Goal: Communication & Community: Answer question/provide support

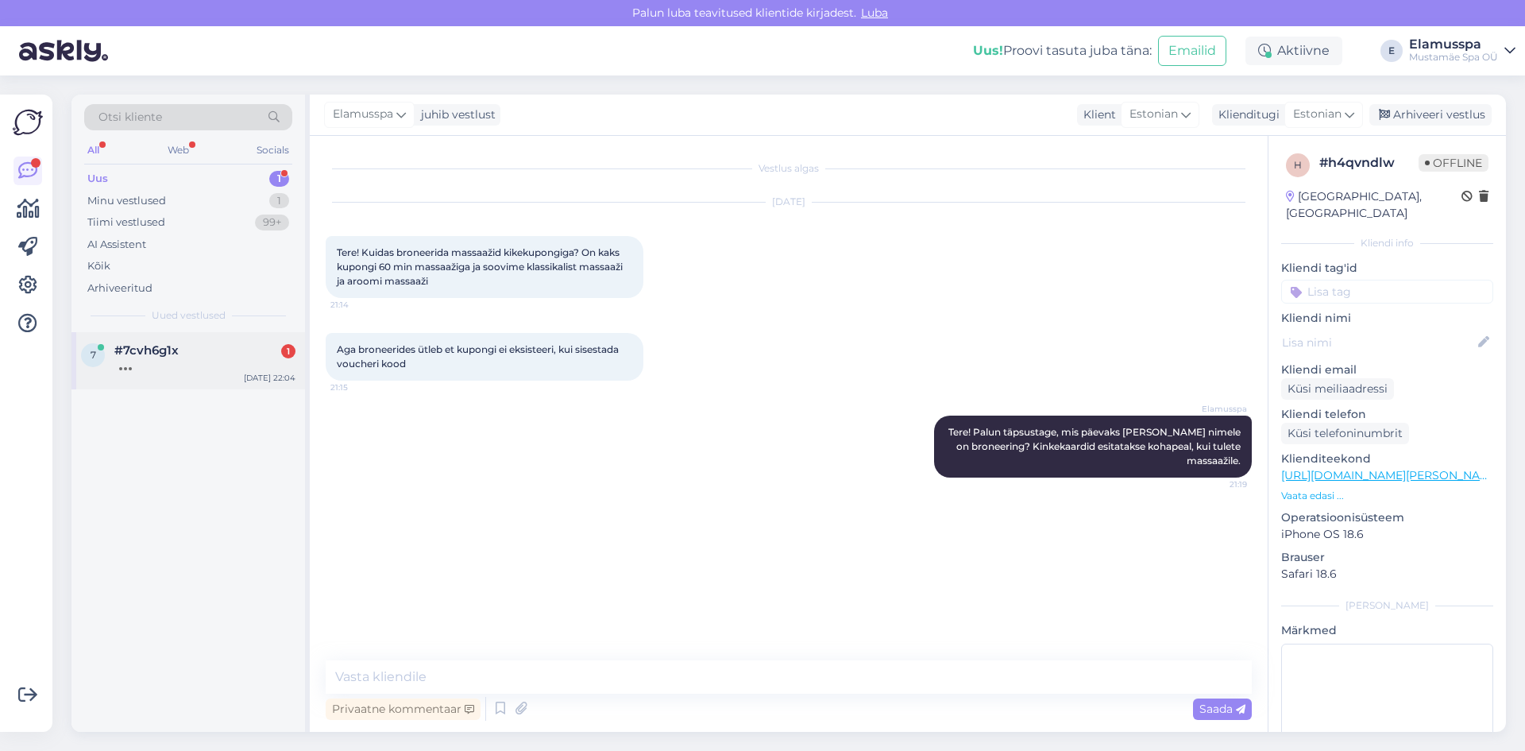
click at [211, 367] on div at bounding box center [204, 364] width 181 height 14
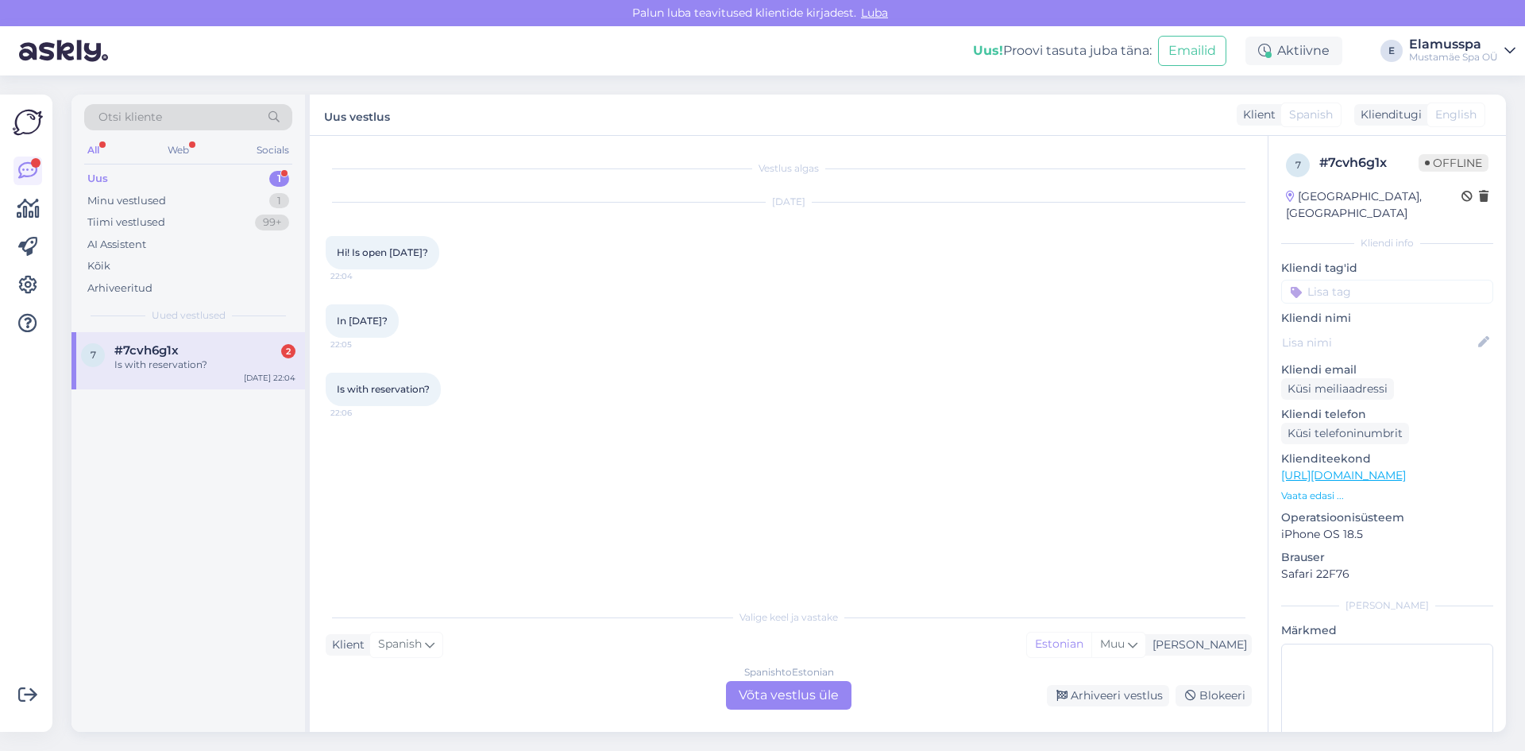
click at [778, 696] on div "Spanish to Estonian Võta vestlus üle" at bounding box center [789, 695] width 126 height 29
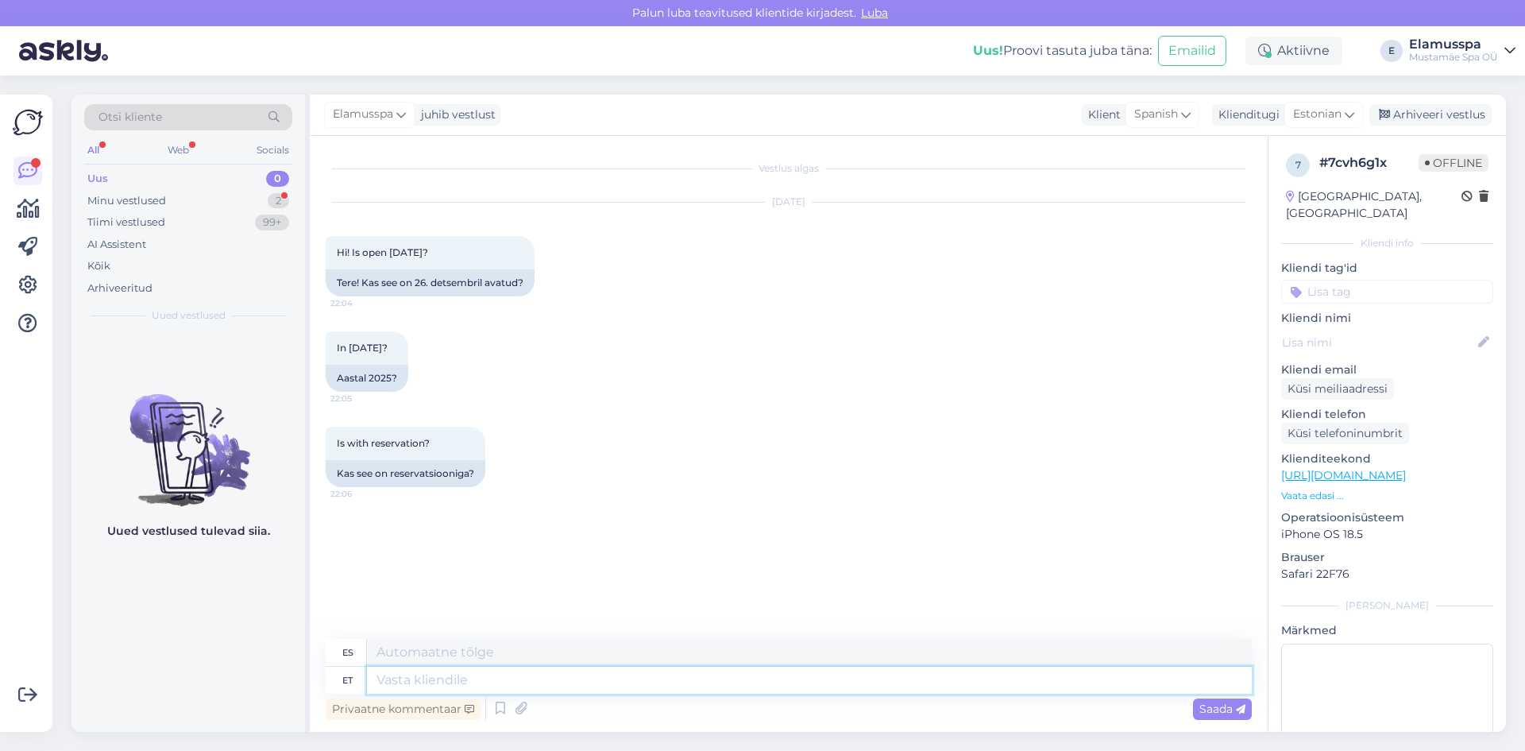
click at [731, 674] on textarea at bounding box center [809, 679] width 885 height 27
type textarea "Good"
type textarea "Bien"
type textarea "Good evening!"
type textarea "¡Buenas noches!"
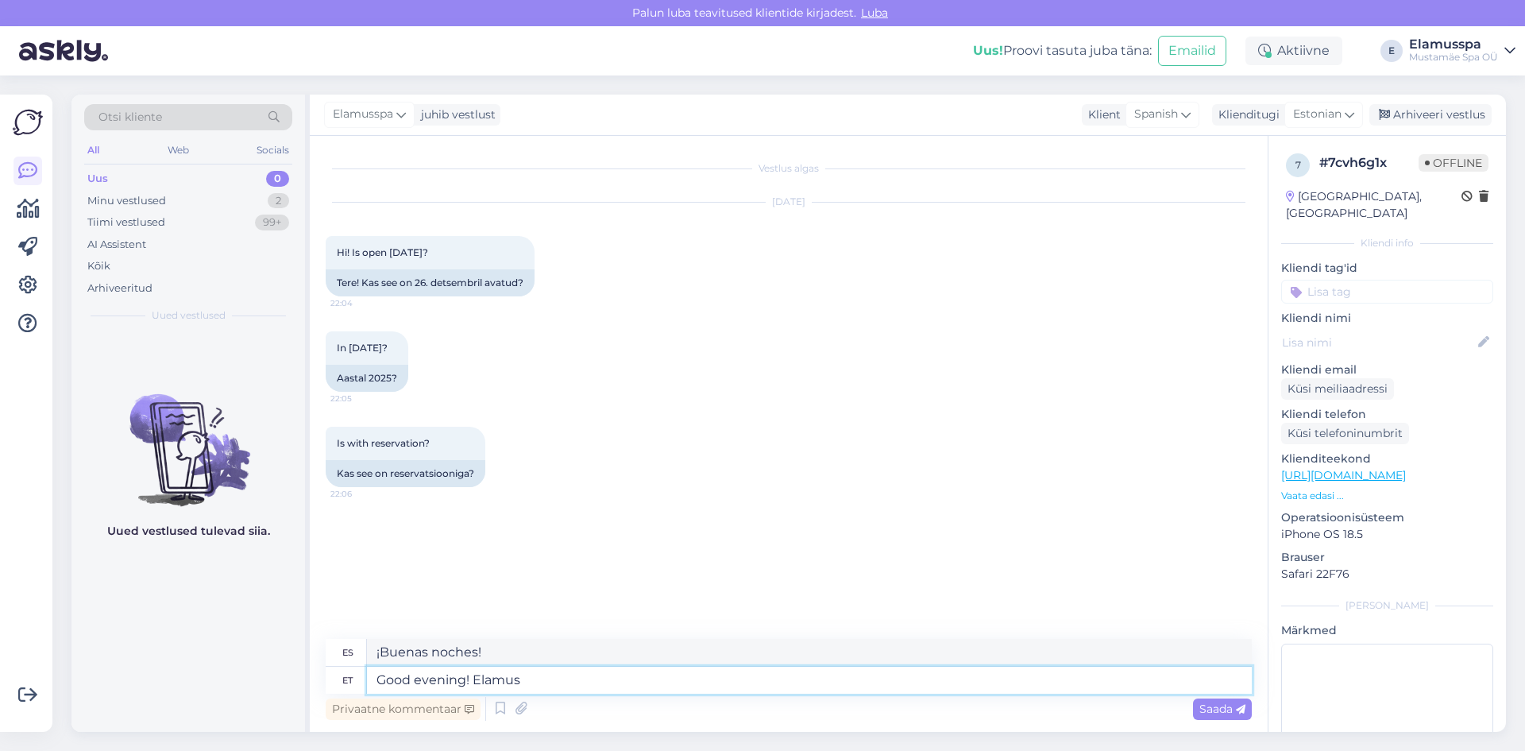
type textarea "Good evening! Elamus"
type textarea "¡Buenas noches! Experiencia"
type textarea "Good evening! Elamus Spa"
type textarea "¡Buenas noches! Balneario Elamus"
type textarea "Good evening! Elamus Spa is a"
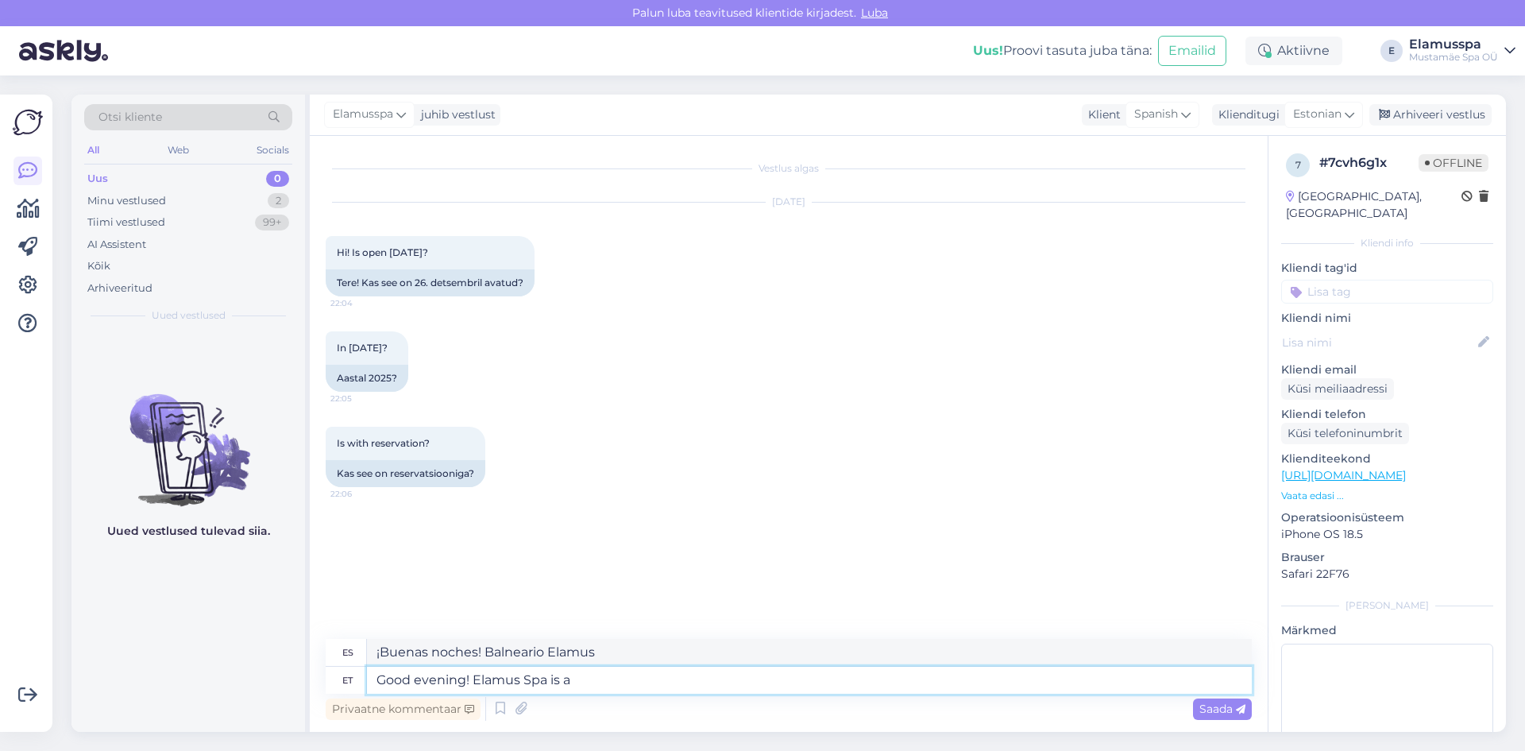
type textarea "¡Buenas noches! Elamus Spa está"
type textarea "Good evening! Elamus Spa is always"
type textarea "¡Buenas noches! Elamus Spa siempre está disponible."
type textarea "Good evening! Elamus Spa is always open ,"
type textarea "¡Buenas noches! El spa Elamus siempre está abierto."
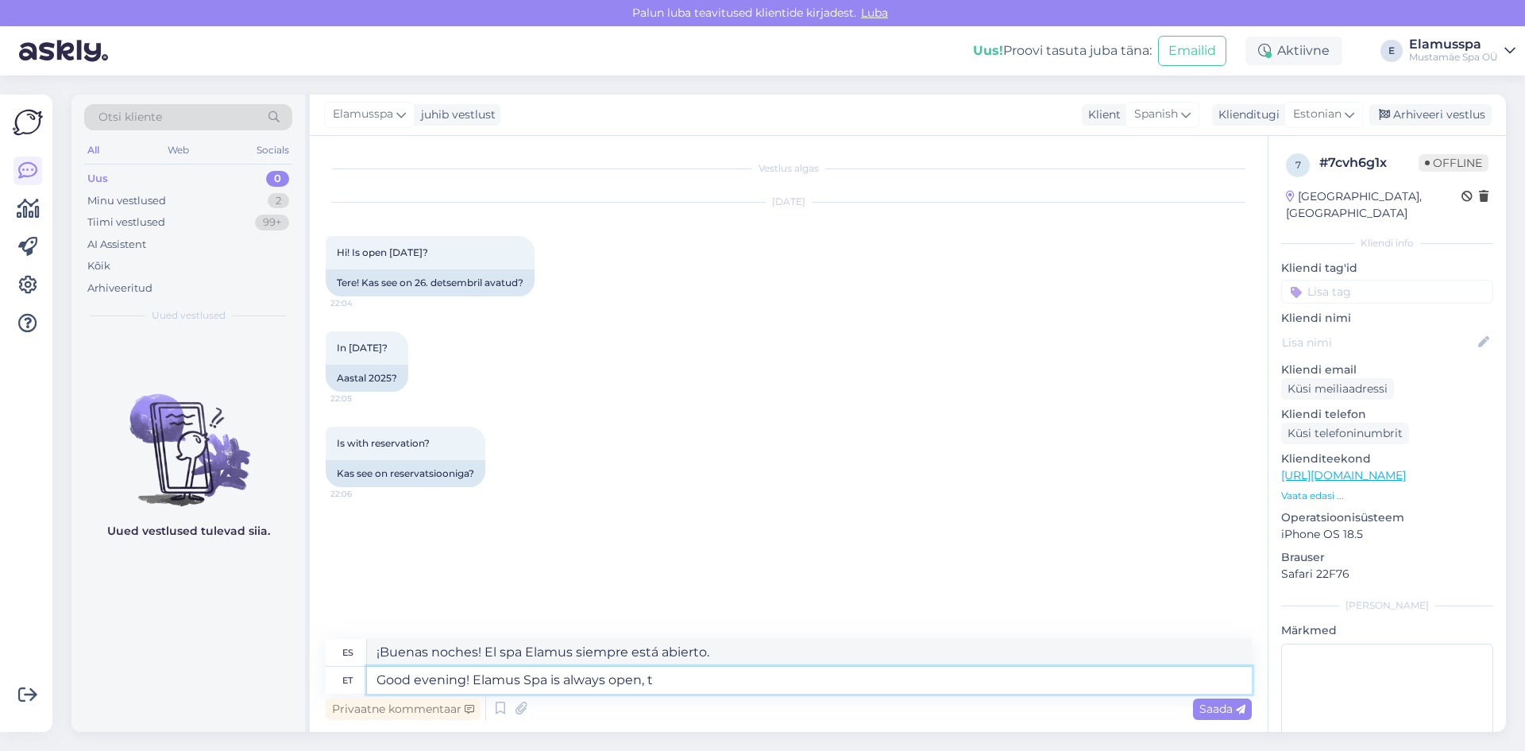
type textarea "Good evening! Elamus Spa is always open, th"
type textarea "¡Buenas noches! El Spa Elamus siempre está abierto."
type textarea "Good evening! Elamus Spa is always open, th"
type textarea "¡Buenas noches! El Elamus Spa siempre está abierto."
type textarea "Good evening! Elamus Spa is always open, though"
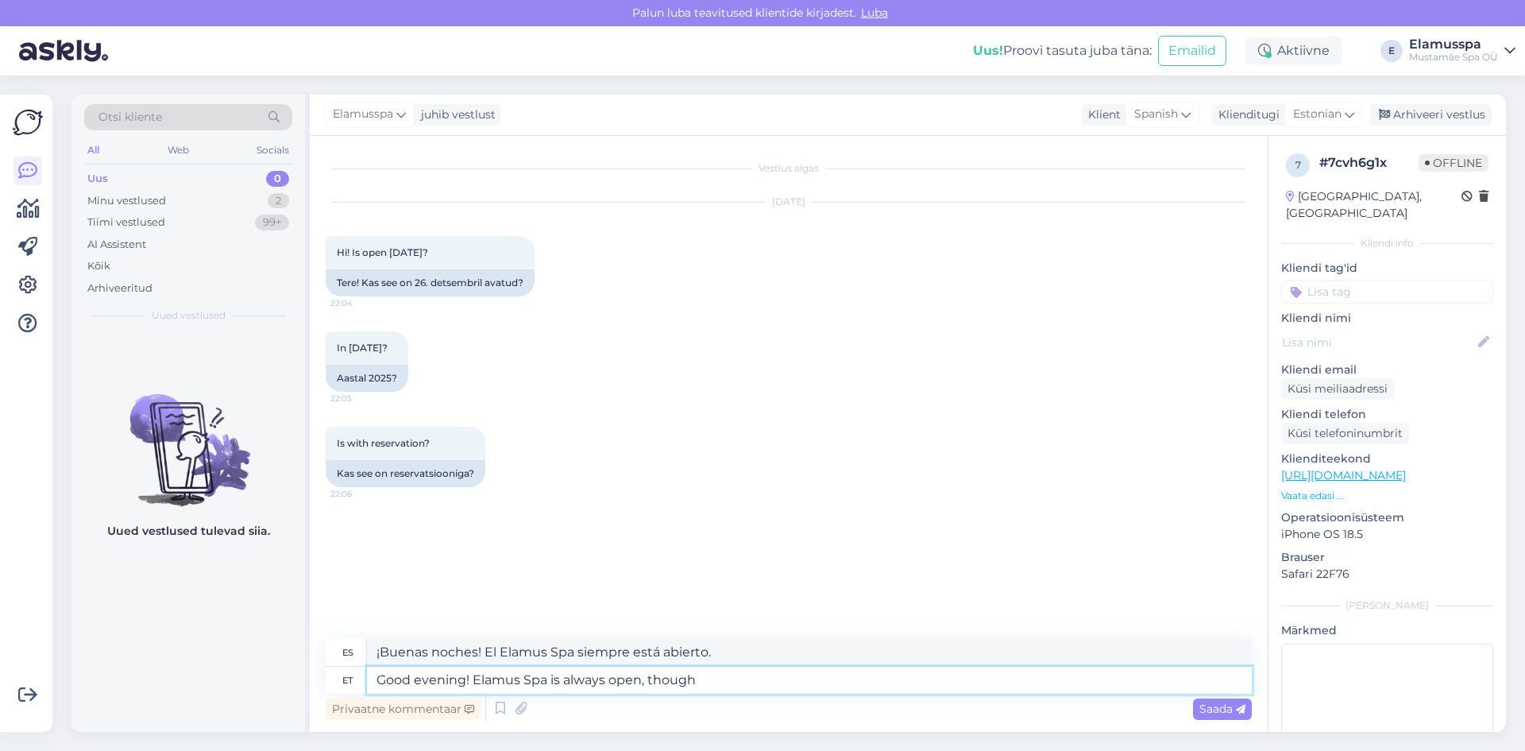
type textarea "¡Buenas noches! El spa Elamus siempre está abierto."
type textarea "Good evening! Elamus Spa is always open, though it"
type textarea "¡Buenas noches! El spa Elamus siempre está abierto, aunque..."
type textarea "Good evening! Elamus Spa is always open, though t"
type textarea "¡Buenas noches! El spa Elamus siempre está abierto."
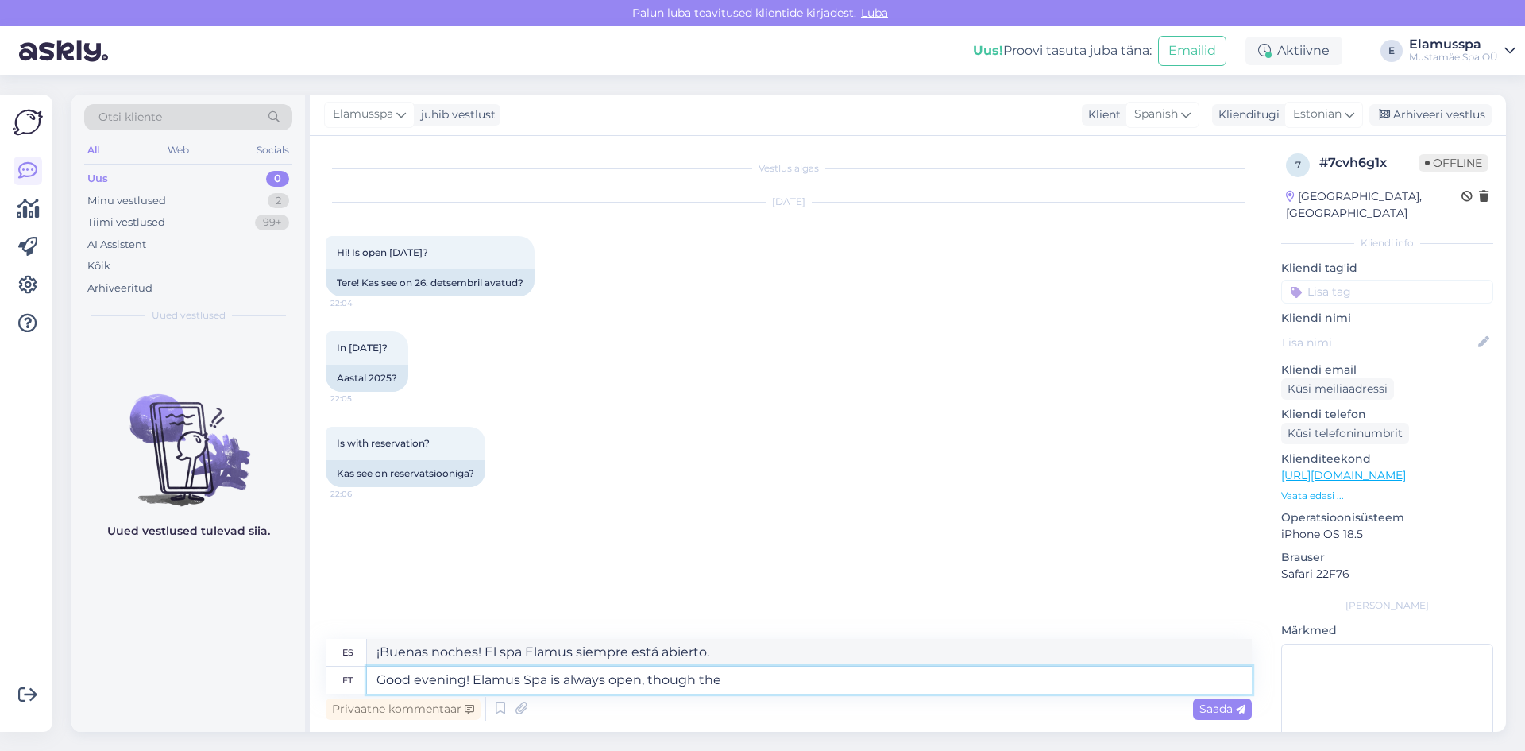
type textarea "Good evening! Elamus Spa is always open, though the"
type textarea "¡Buenas noches! El spa Elamus siempre está abierto, aunque..."
type textarea "Good evening! Elamus Spa is always open, though the opening"
type textarea "¡Buenas noches! El spa Elamus siempre está abierto, aunque la apertura..."
type textarea "Good evening! Elamus Spa is always open, though the opening hours"
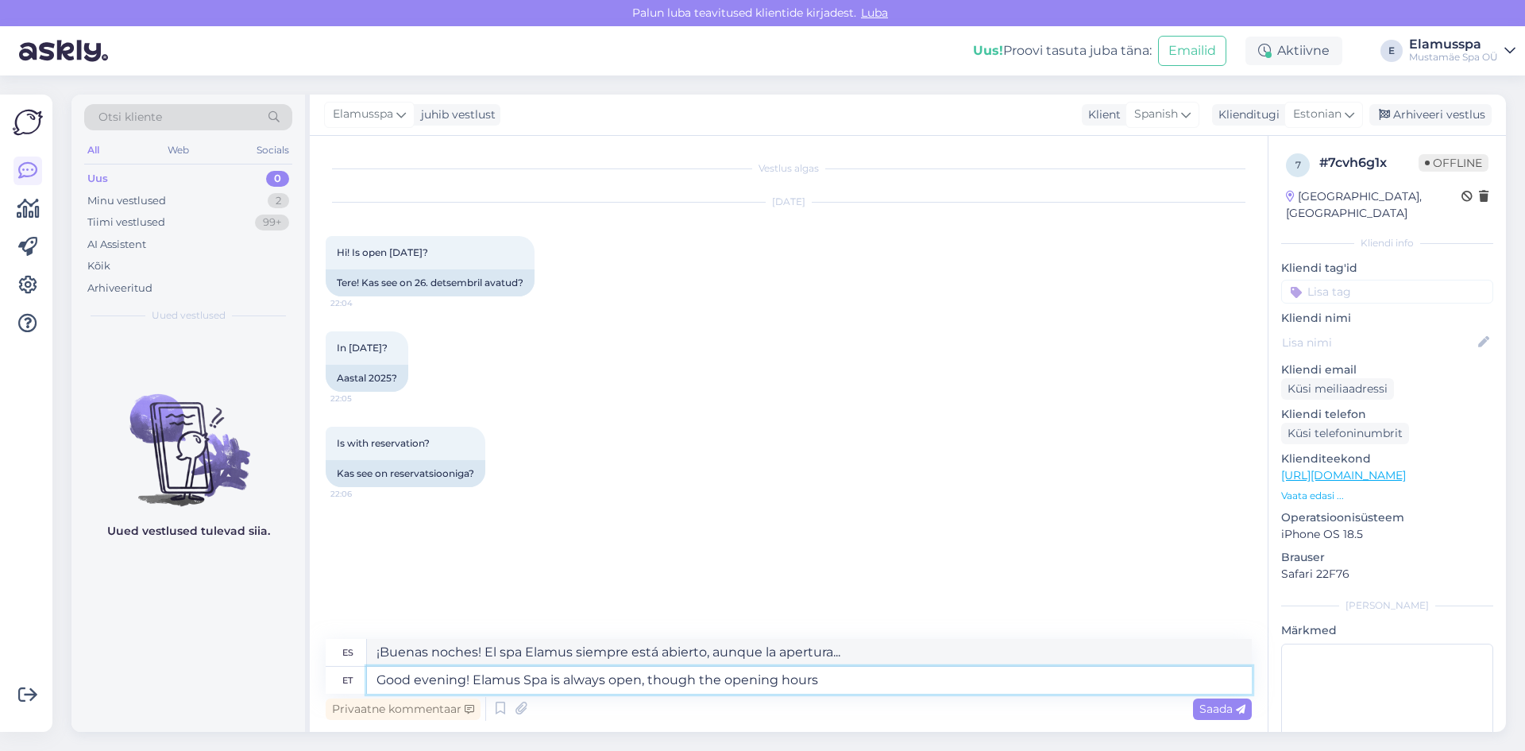
type textarea "¡Buenas noches! El Spa Elamus siempre está abierto, aunque el horario..."
type textarea "Good evening! Elamus Spa is always open, though the opening hours might"
type textarea "¡Buenas noches! El Spa Elamus siempre está abierto, aunque el horario puede var…"
type textarea "Good evening! Elamus Spa is always open, though the opening hours might vary. No"
type textarea "¡Buenas noches! El Spa Elamus siempre está abierto, aunque el horario puede var…"
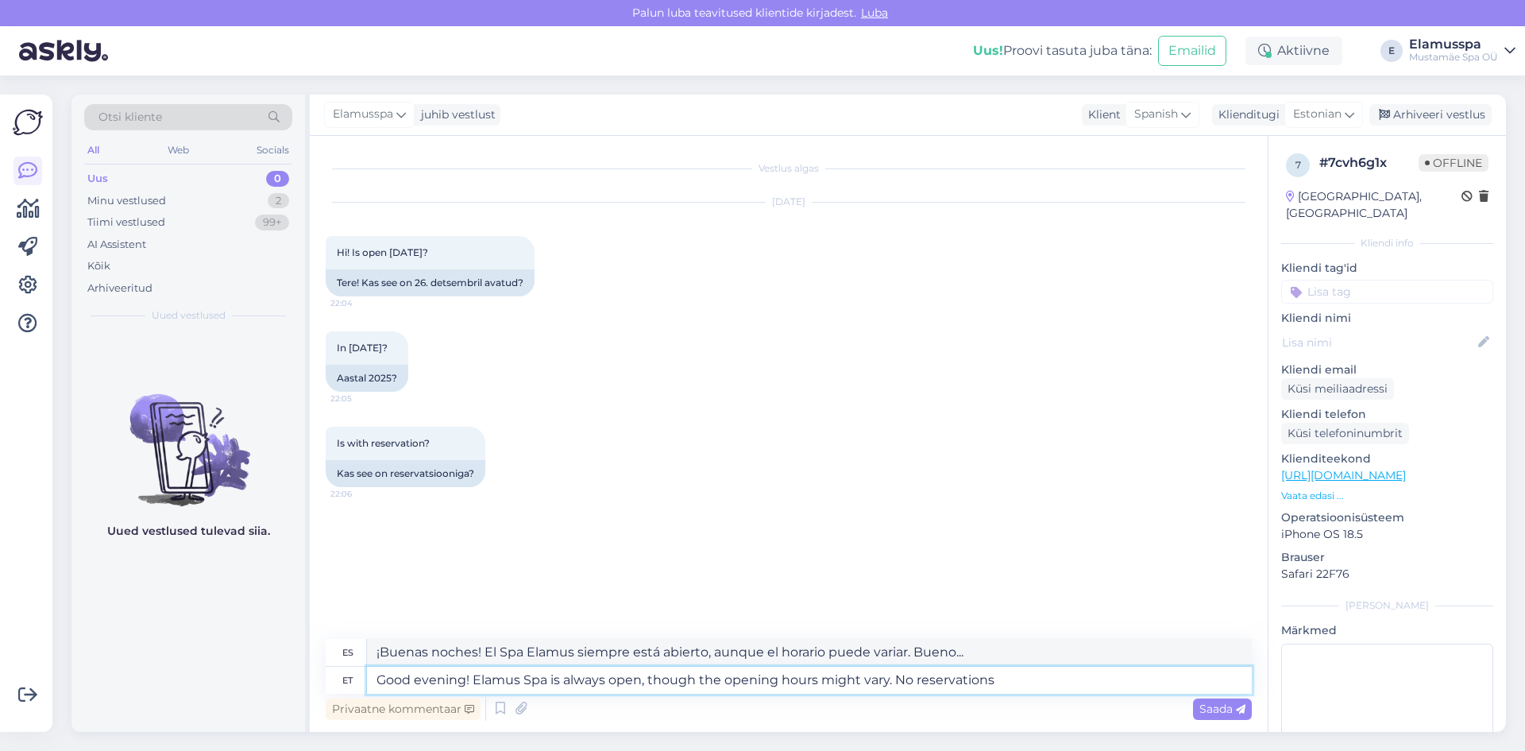
type textarea "Good evening! Elamus Spa is always open, though the opening hours might vary. N…"
type textarea "¡Buenas noches! El Spa Elamus siempre está abierto, aunque el horario puede var…"
type textarea "Good evening! Elamus Spa is always open, though the opening hours might vary. N…"
type textarea "¡Buenas noches! El Spa Elamus siempre está abierto, aunque el horario puede var…"
type textarea "Good evening! Elamus Spa is always open, though the opening hours might vary. N…"
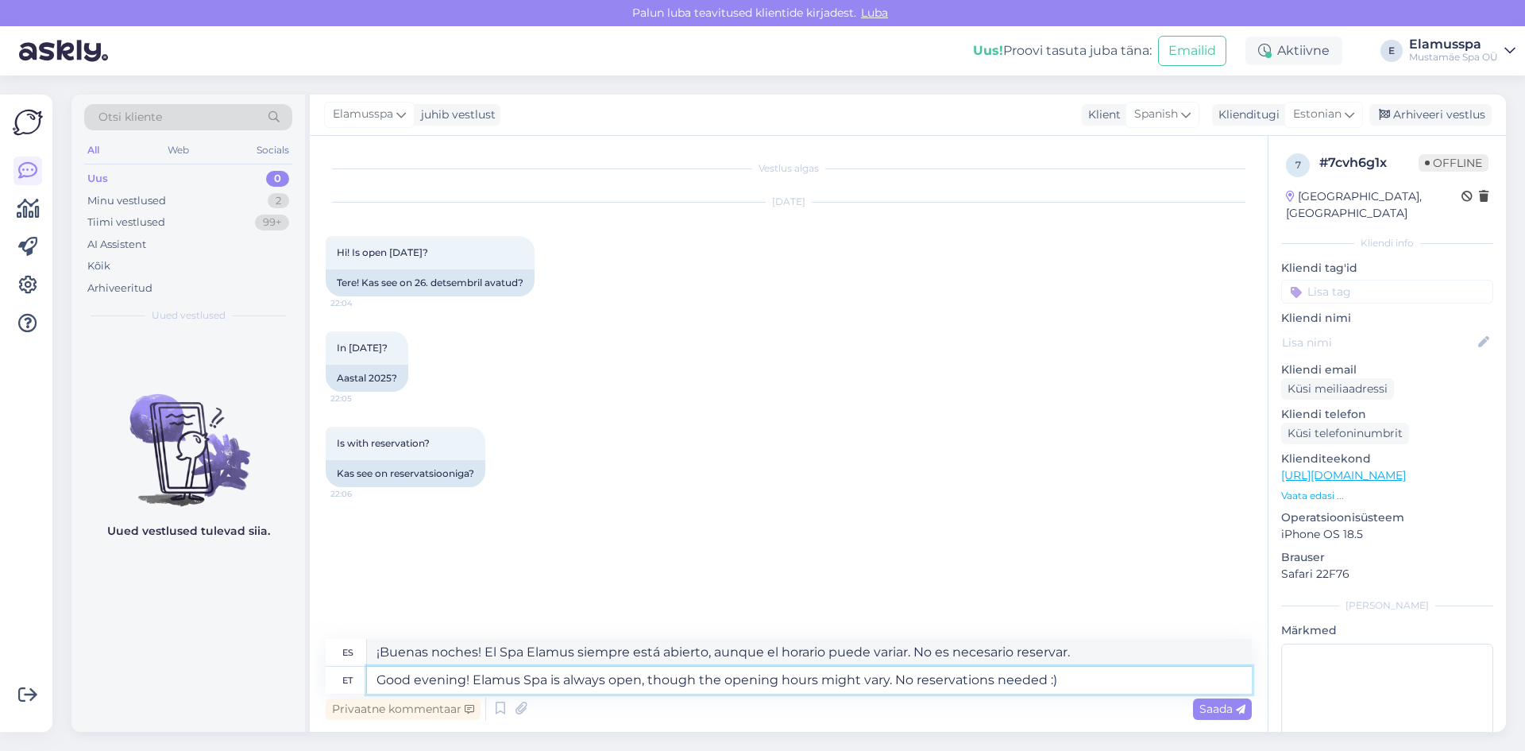
type textarea "¡Buenas noches! El Spa Elamus siempre está abierto, aunque el horario puede var…"
type textarea "Good evening! Elamus Spa is always open, though the opening hours might vary. N…"
click at [1201, 713] on span "Saada" at bounding box center [1222, 708] width 46 height 14
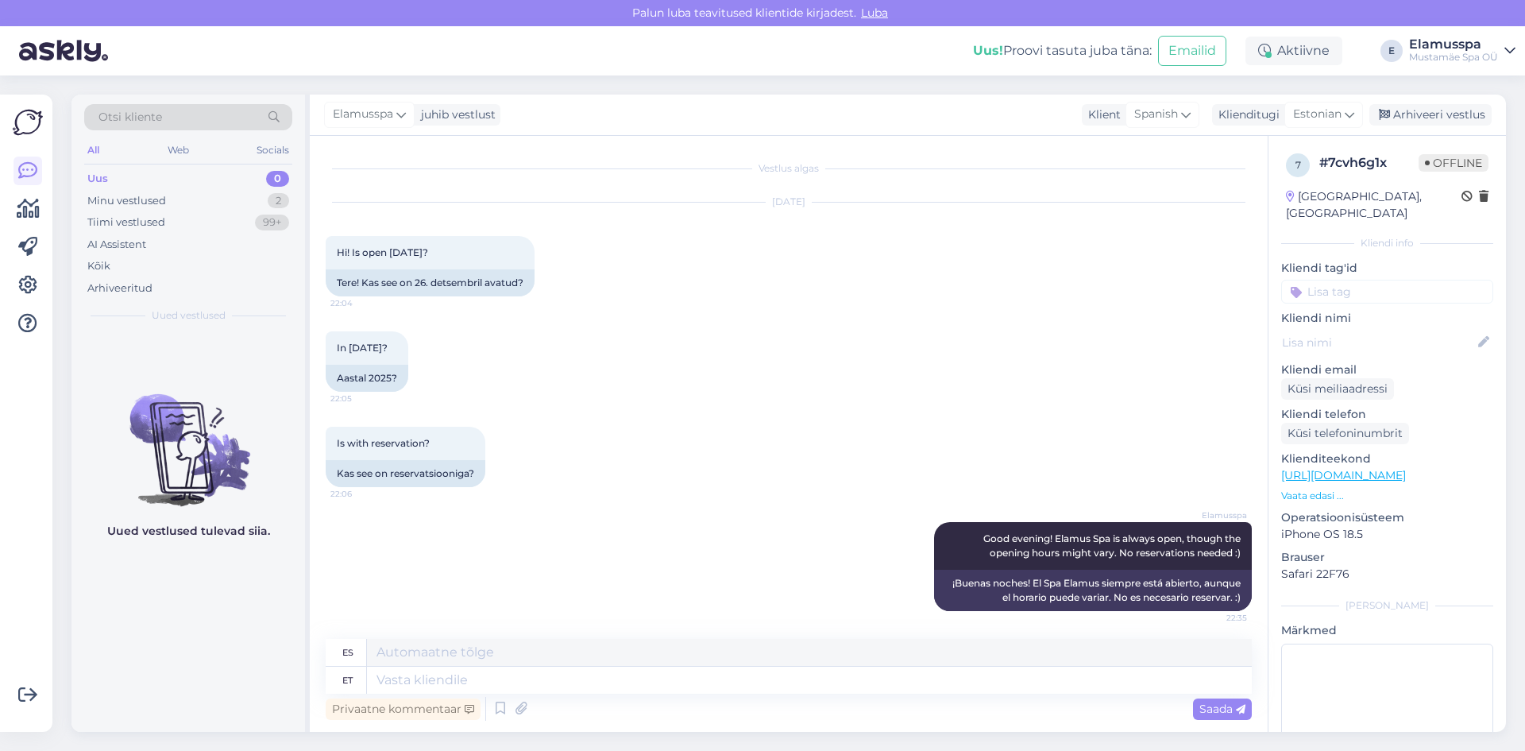
scroll to position [4, 0]
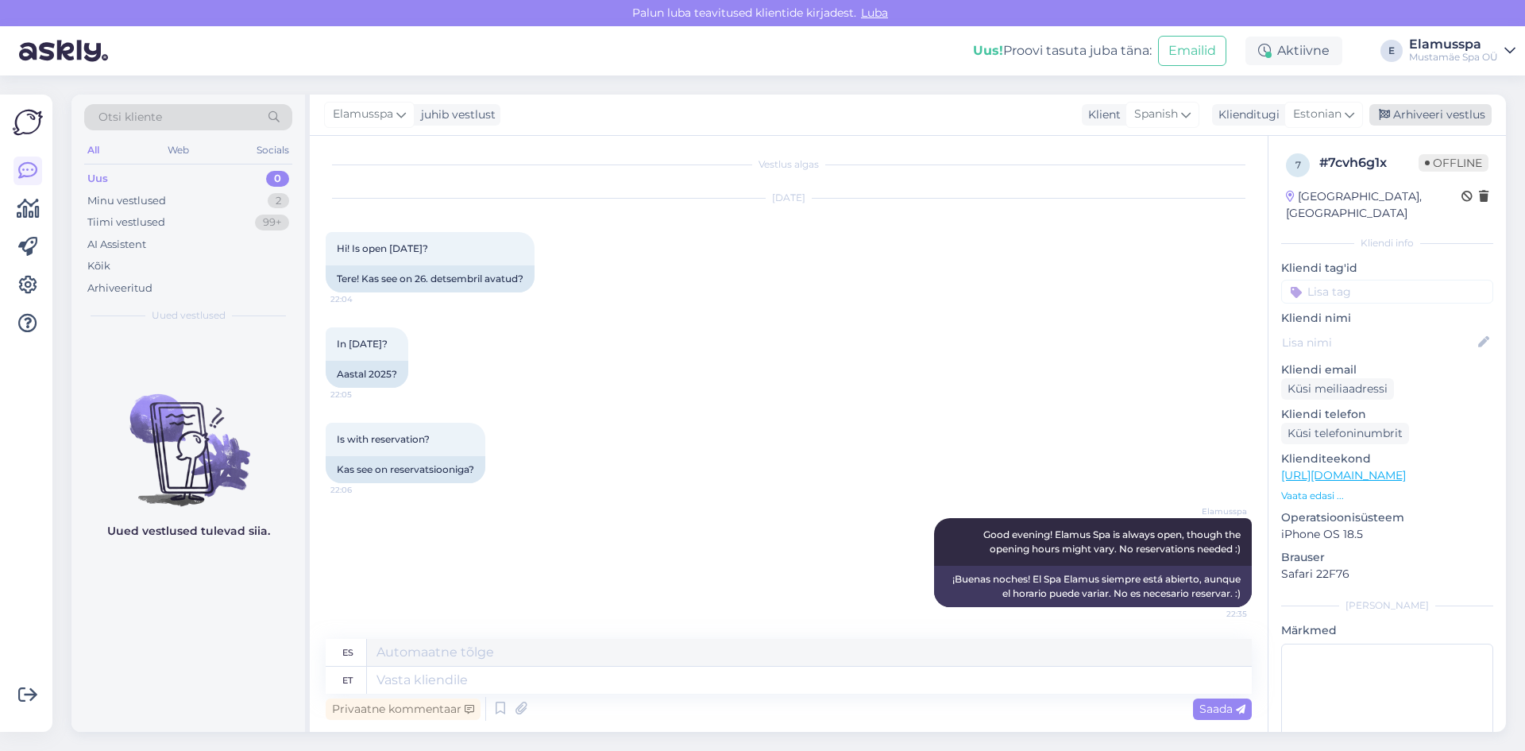
click at [1437, 108] on div "Arhiveeri vestlus" at bounding box center [1430, 114] width 122 height 21
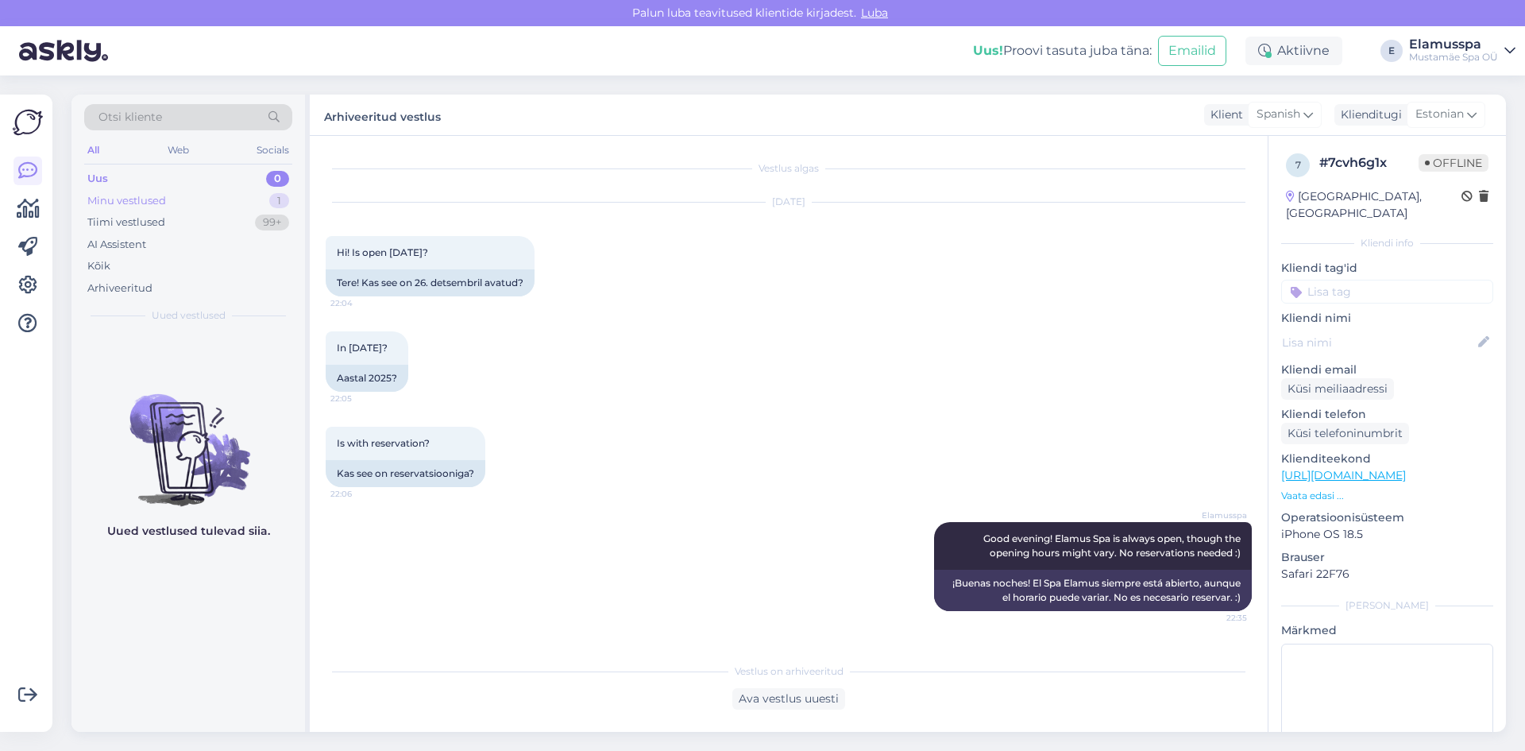
click at [176, 207] on div "Minu vestlused 1" at bounding box center [188, 201] width 208 height 22
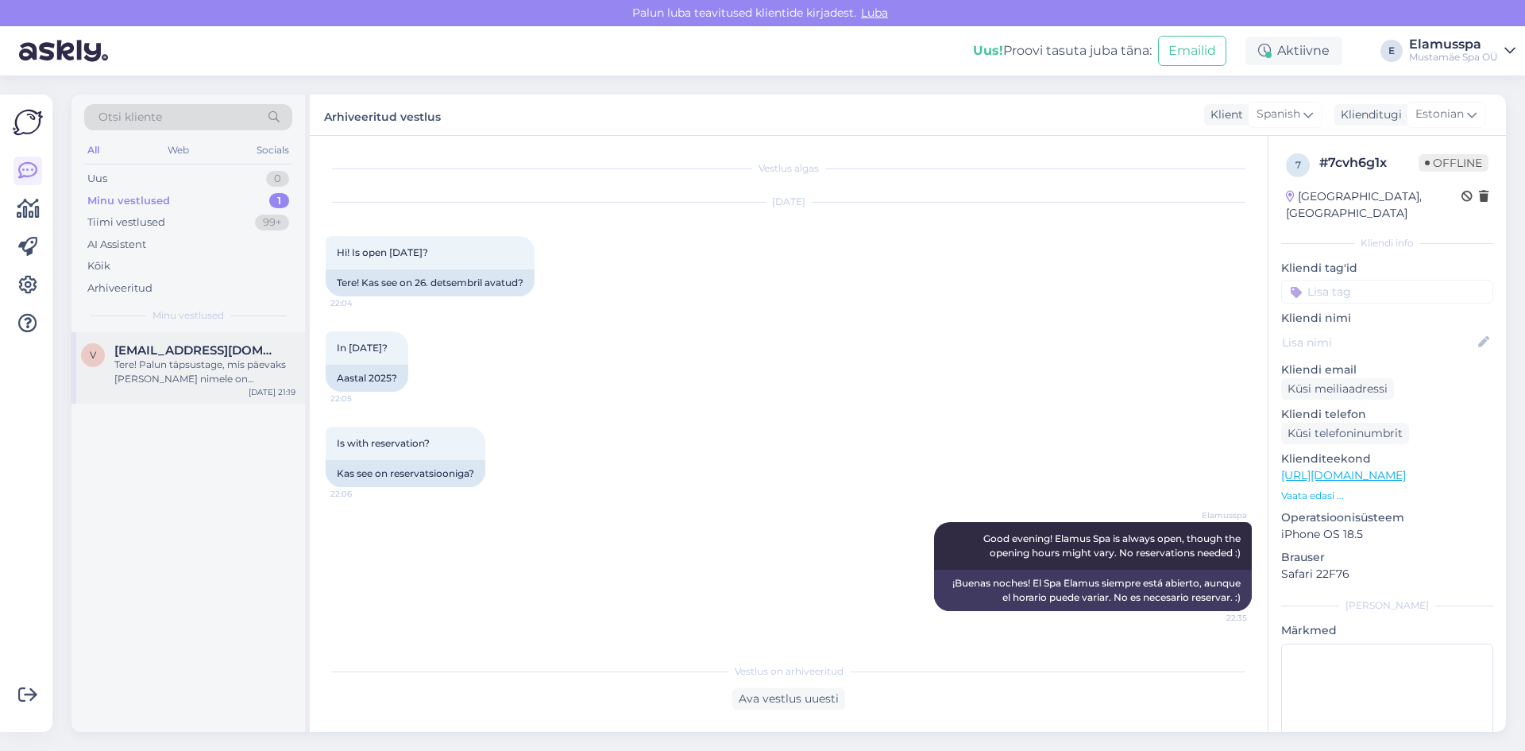
click at [226, 350] on span "[EMAIL_ADDRESS][DOMAIN_NAME]" at bounding box center [196, 350] width 165 height 14
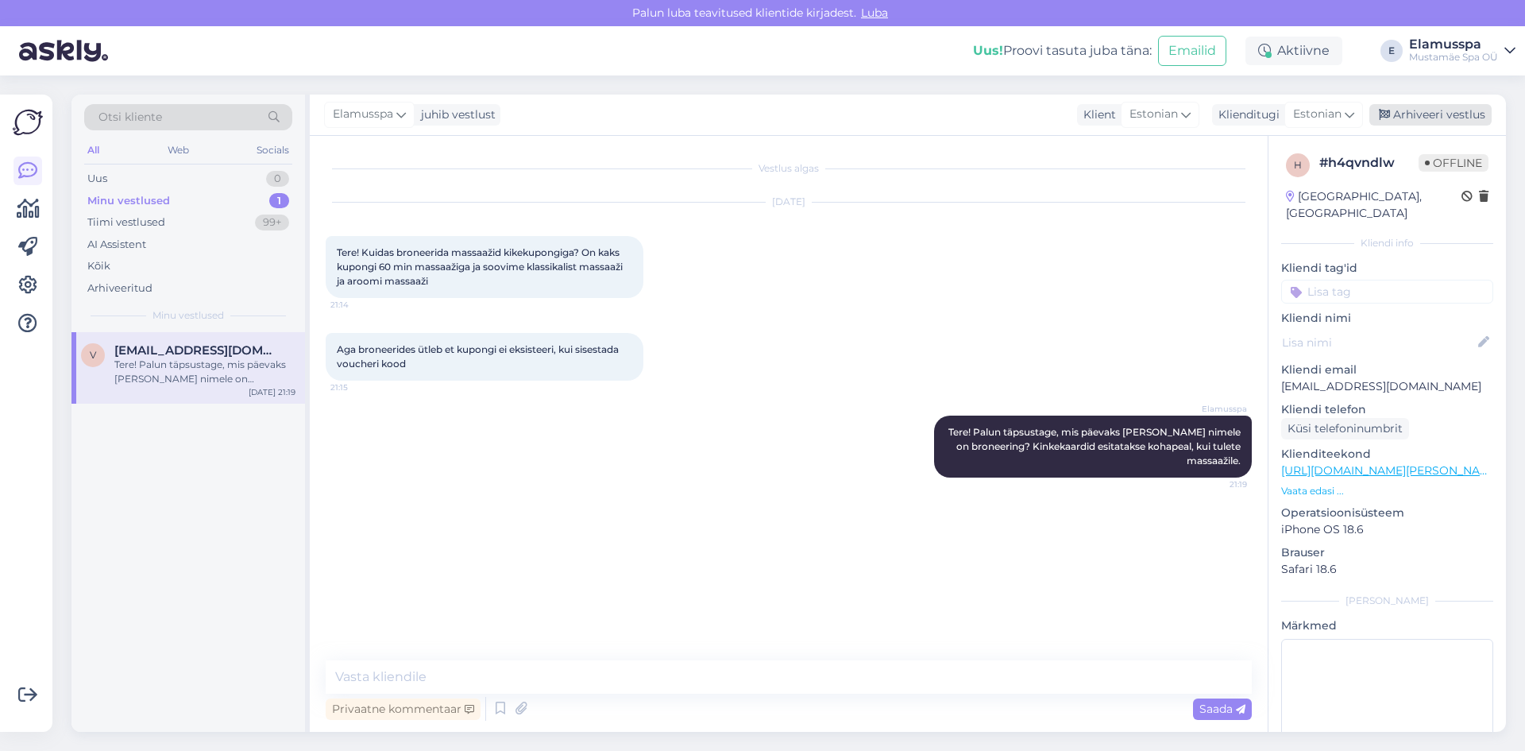
click at [1396, 110] on div "Arhiveeri vestlus" at bounding box center [1430, 114] width 122 height 21
